Goal: Transaction & Acquisition: Purchase product/service

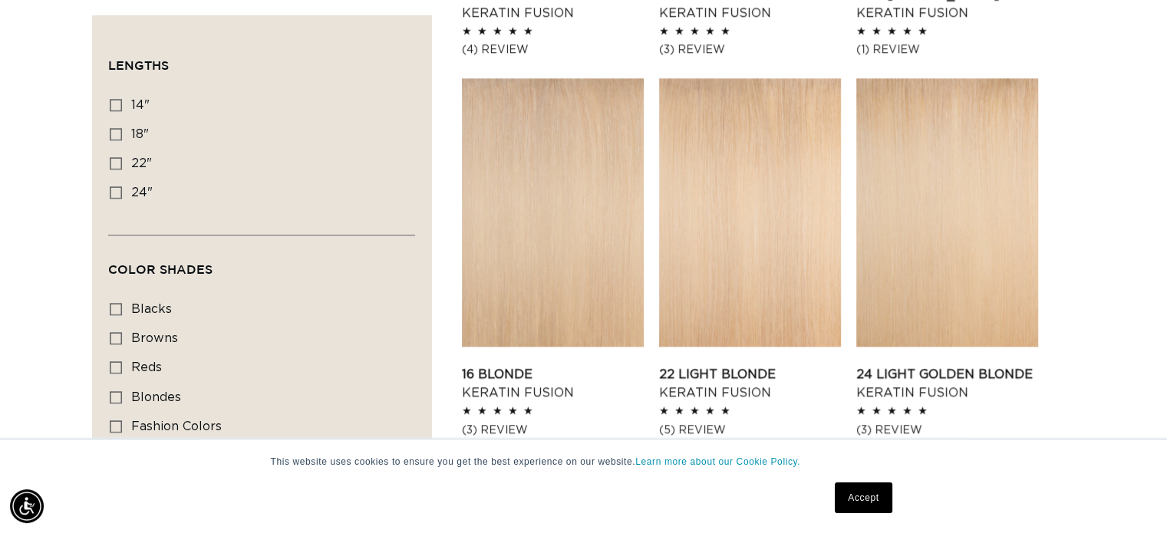
scroll to position [0, 1058]
click at [502, 371] on link "16 Blonde Keratin Fusion" at bounding box center [553, 383] width 182 height 37
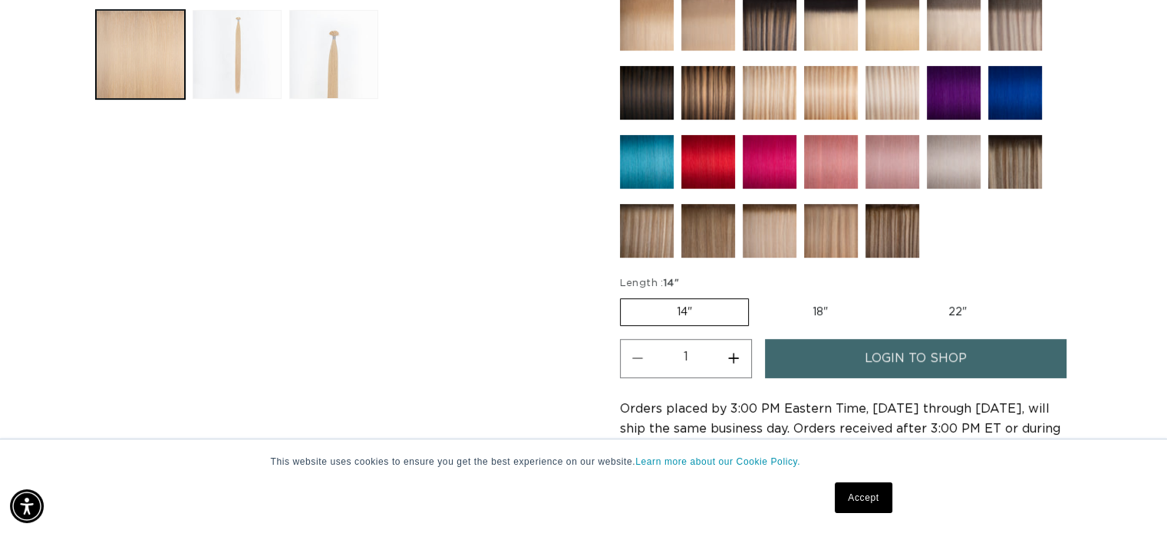
scroll to position [691, 0]
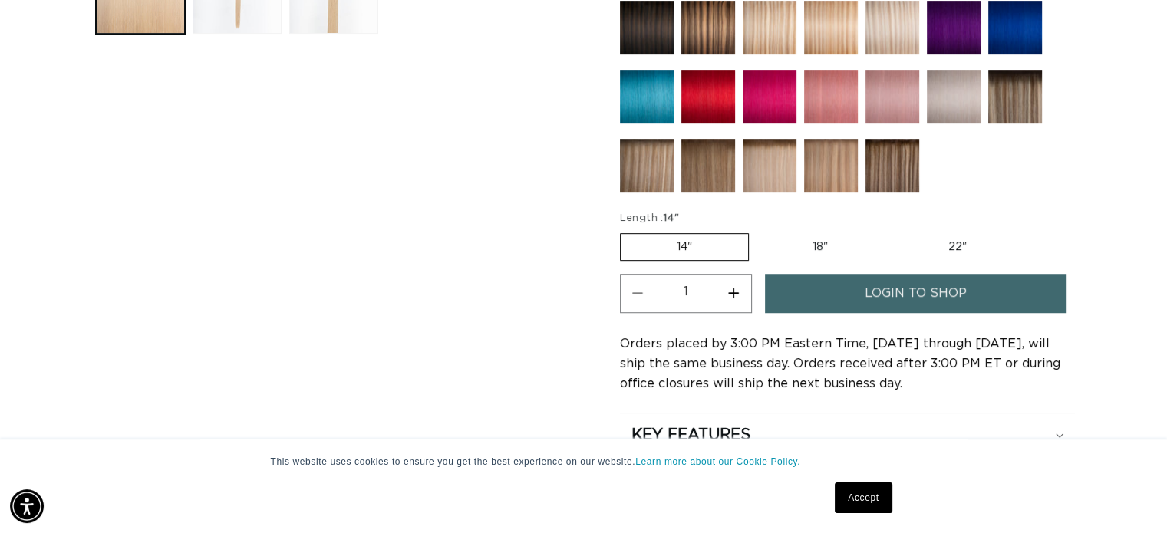
click at [907, 286] on span "login to shop" at bounding box center [916, 293] width 102 height 39
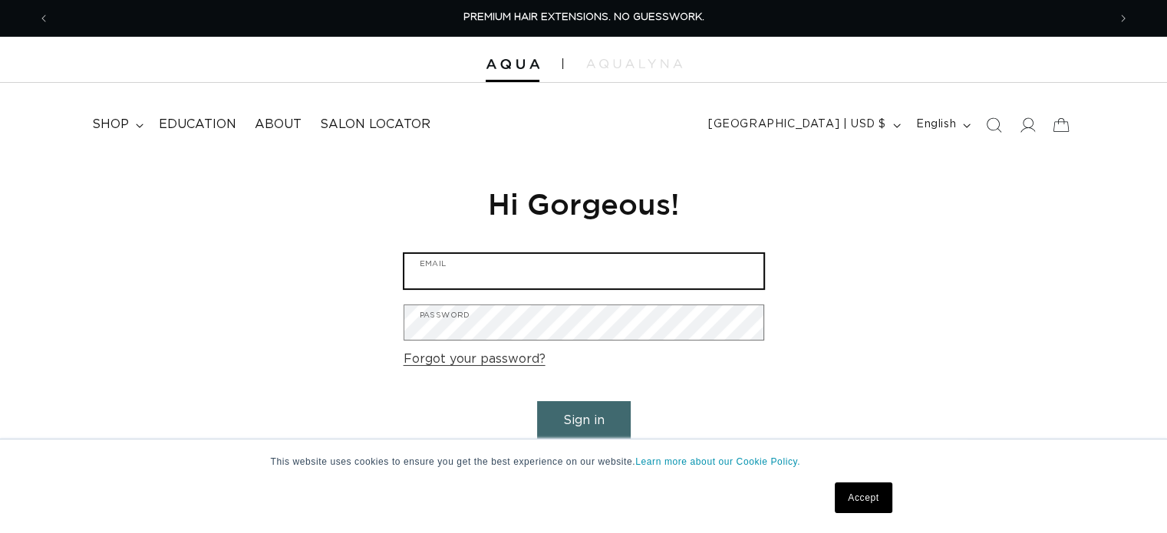
click at [577, 270] on input "Email" at bounding box center [583, 271] width 359 height 35
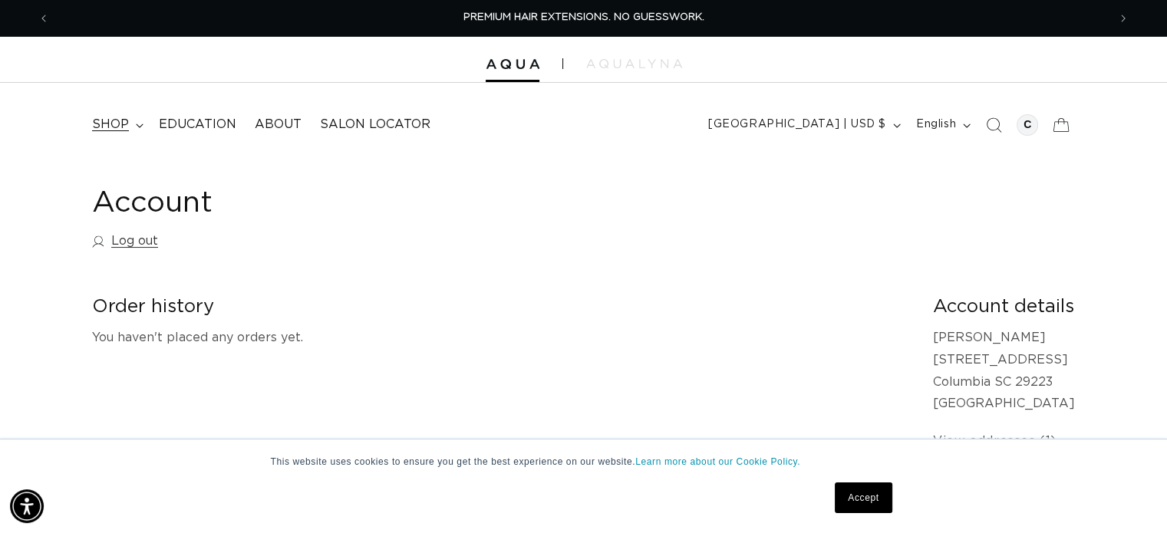
click at [119, 122] on span "shop" at bounding box center [110, 125] width 37 height 16
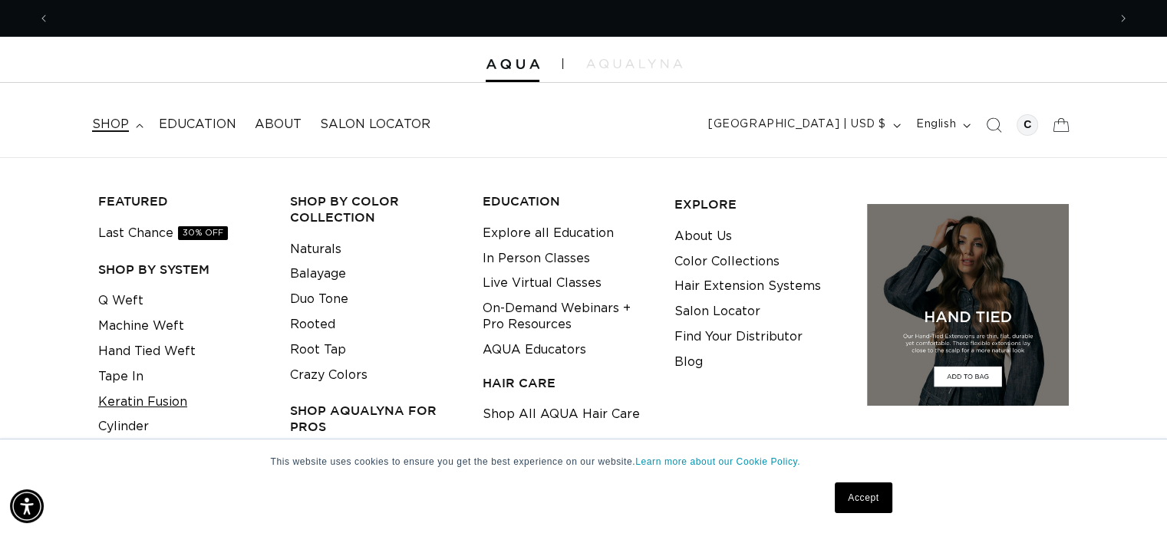
scroll to position [0, 2116]
click at [120, 404] on link "Keratin Fusion" at bounding box center [142, 402] width 89 height 25
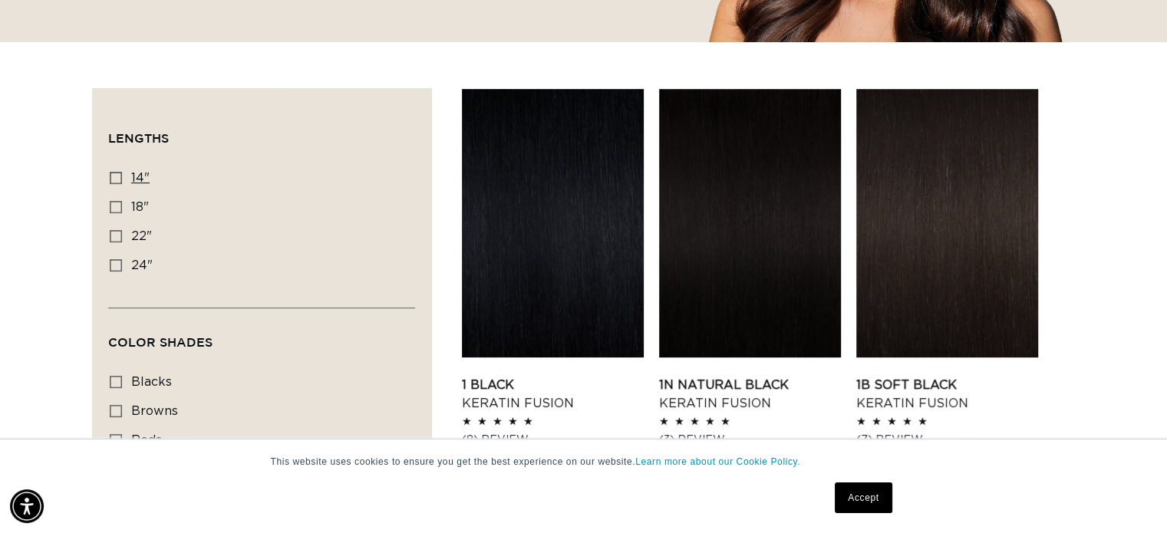
scroll to position [0, 1058]
click at [116, 172] on icon at bounding box center [116, 178] width 12 height 12
click at [116, 172] on input "14" 14" (20 products)" at bounding box center [116, 178] width 12 height 12
checkbox input "true"
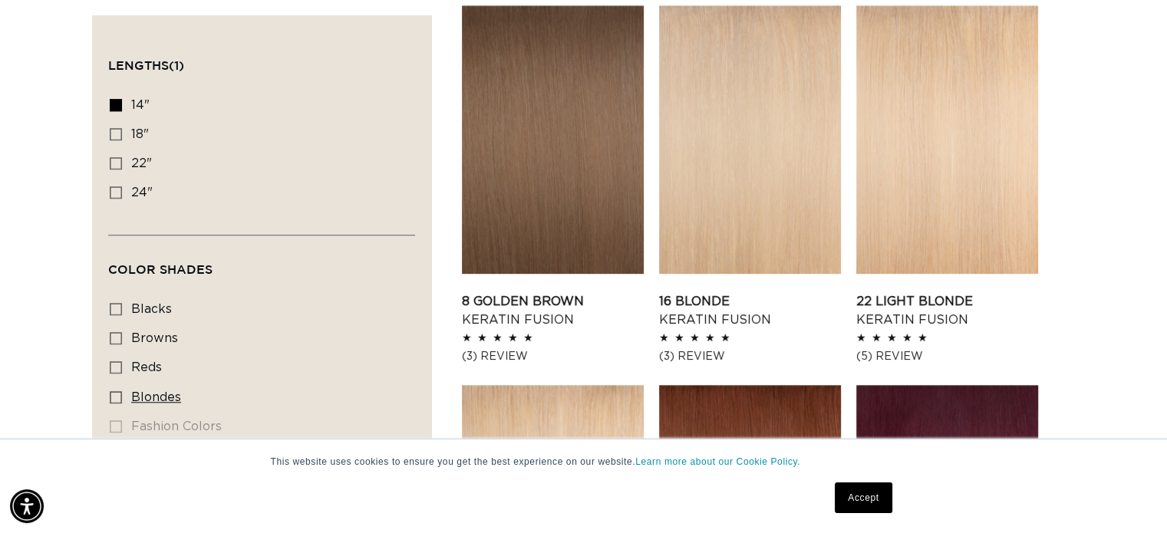
scroll to position [0, 2116]
click at [112, 391] on icon at bounding box center [116, 397] width 12 height 12
click at [112, 391] on input "blondes blondes (11 products)" at bounding box center [116, 397] width 12 height 12
checkbox input "true"
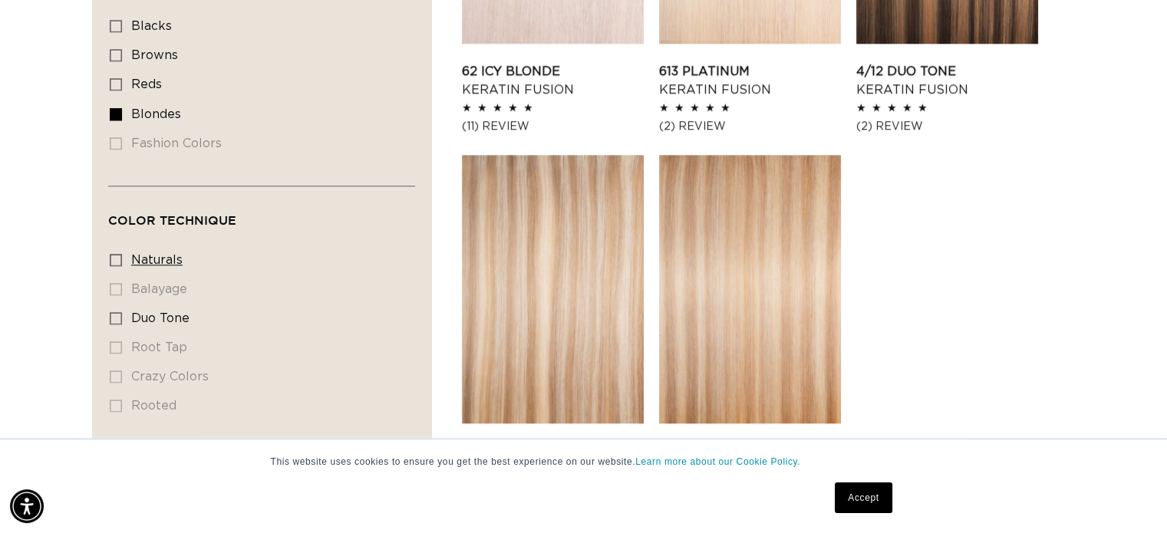
scroll to position [0, 2116]
click at [114, 260] on icon at bounding box center [116, 259] width 12 height 12
click at [114, 260] on input "naturals naturals (8 products)" at bounding box center [116, 259] width 12 height 12
checkbox input "true"
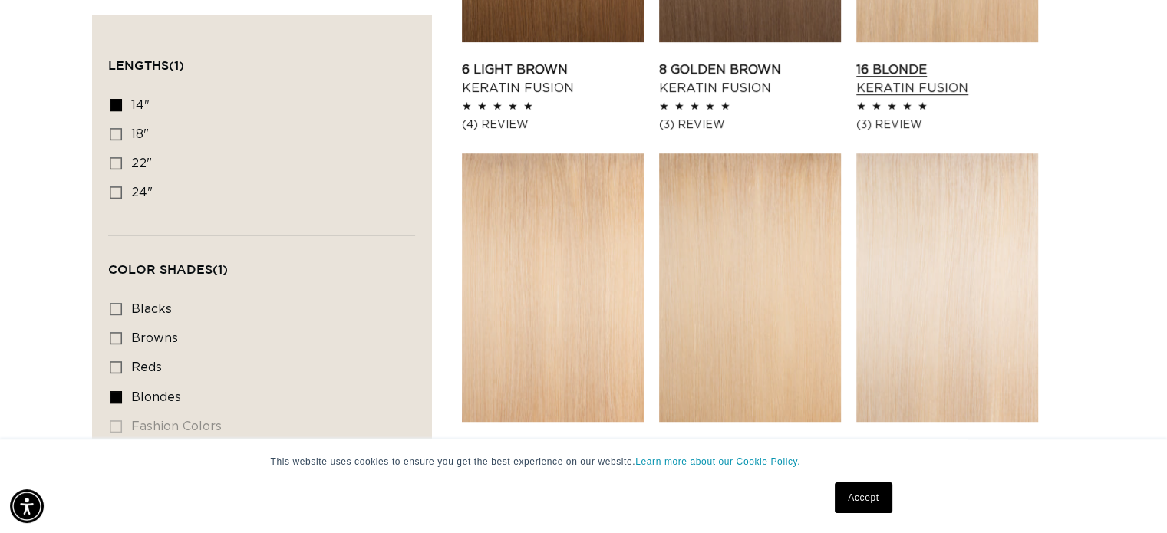
scroll to position [691, 0]
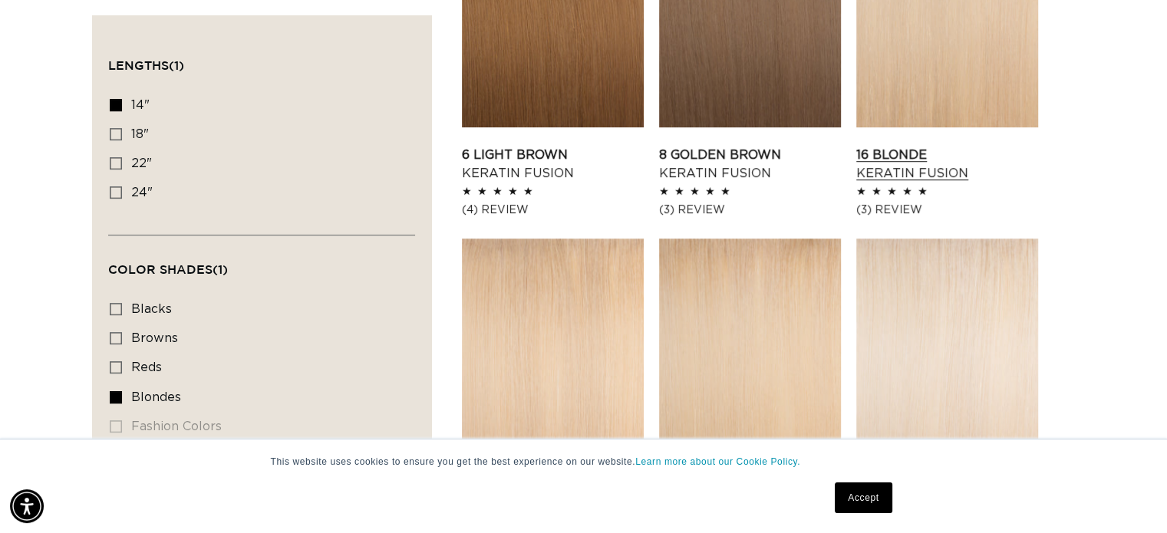
click at [942, 146] on link "16 Blonde Keratin Fusion" at bounding box center [947, 164] width 182 height 37
